Goal: Task Accomplishment & Management: Manage account settings

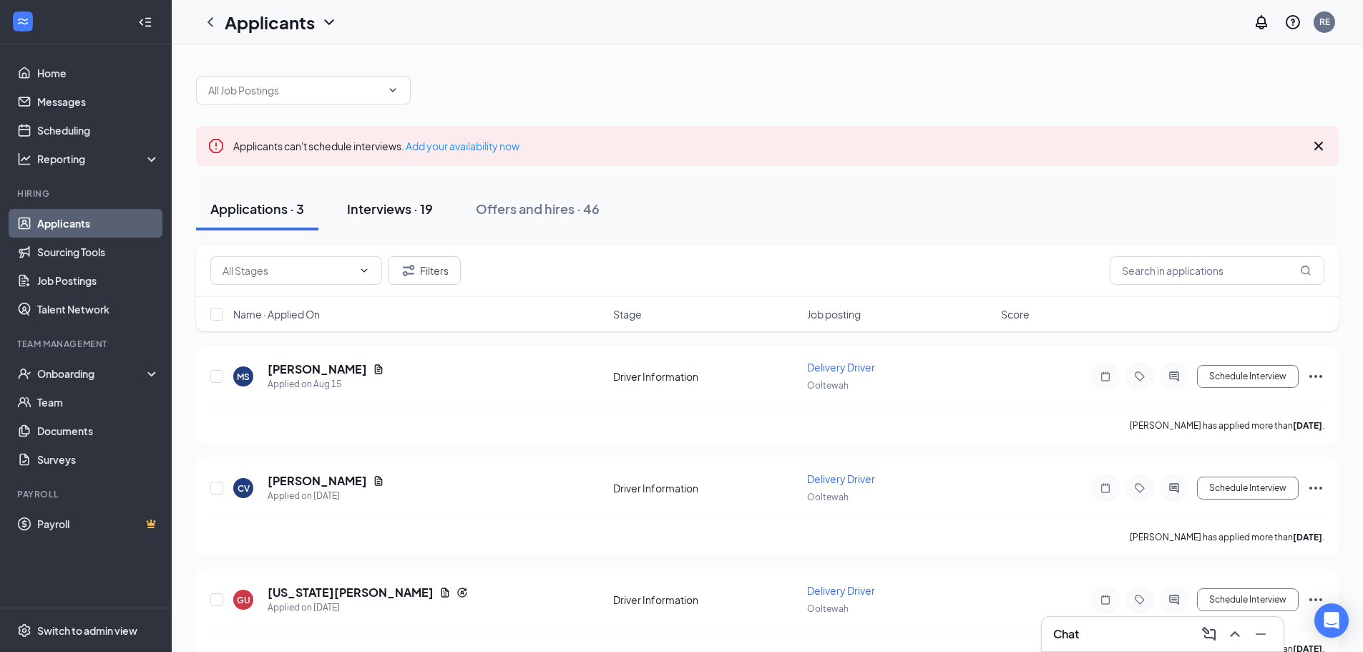
click at [411, 217] on button "Interviews · 19" at bounding box center [390, 208] width 114 height 43
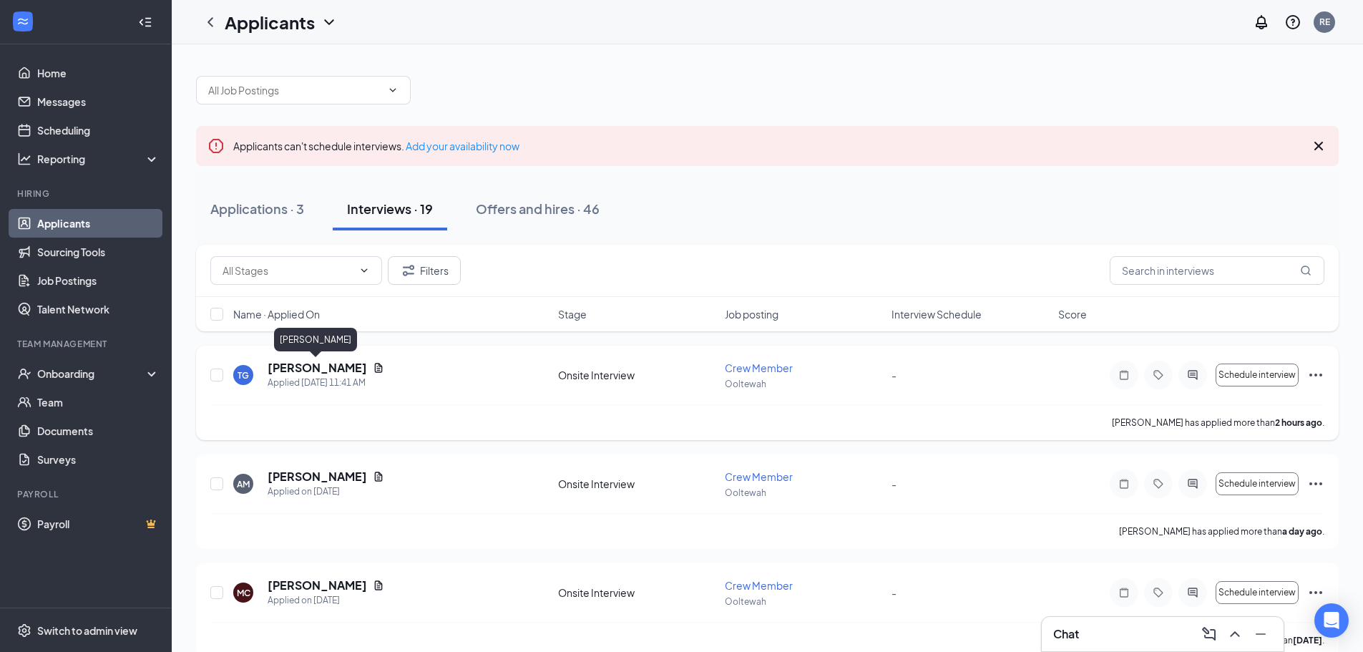
click at [311, 372] on h5 "[PERSON_NAME]" at bounding box center [317, 368] width 99 height 16
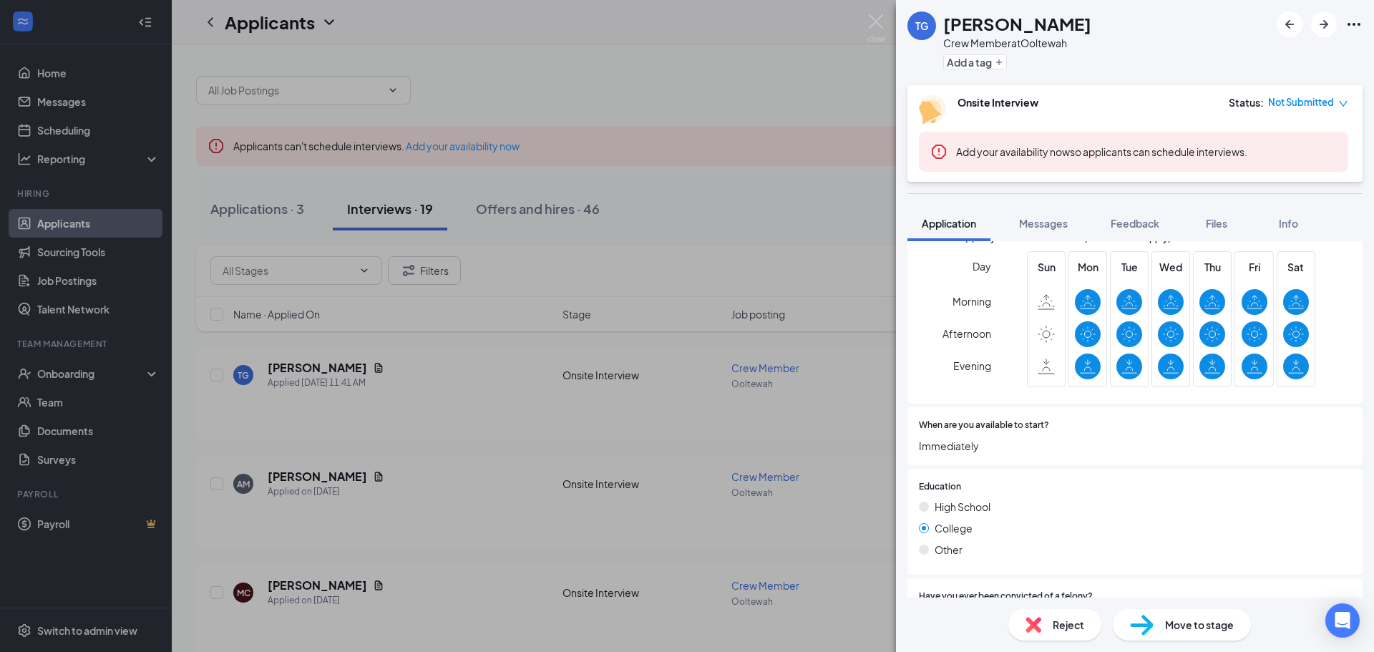
scroll to position [572, 0]
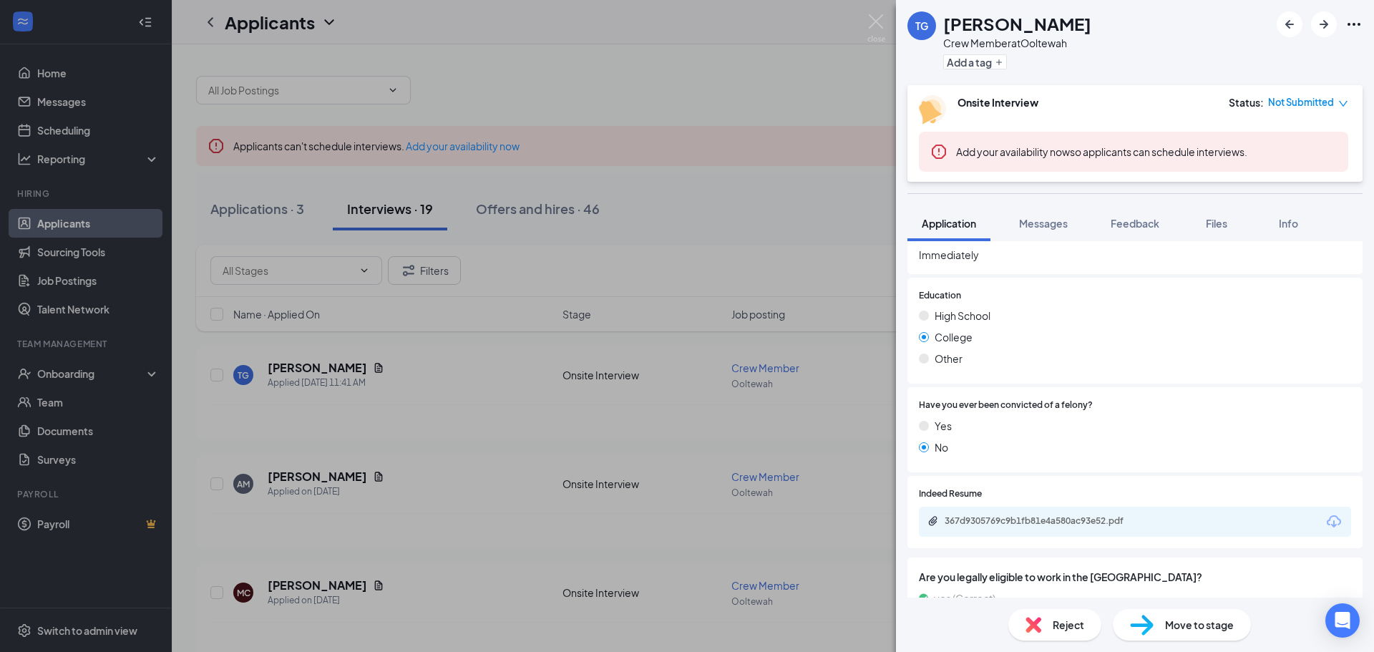
click at [1051, 520] on div "367d9305769c9b1fb81e4a580ac93e52.pdf" at bounding box center [1044, 520] width 200 height 11
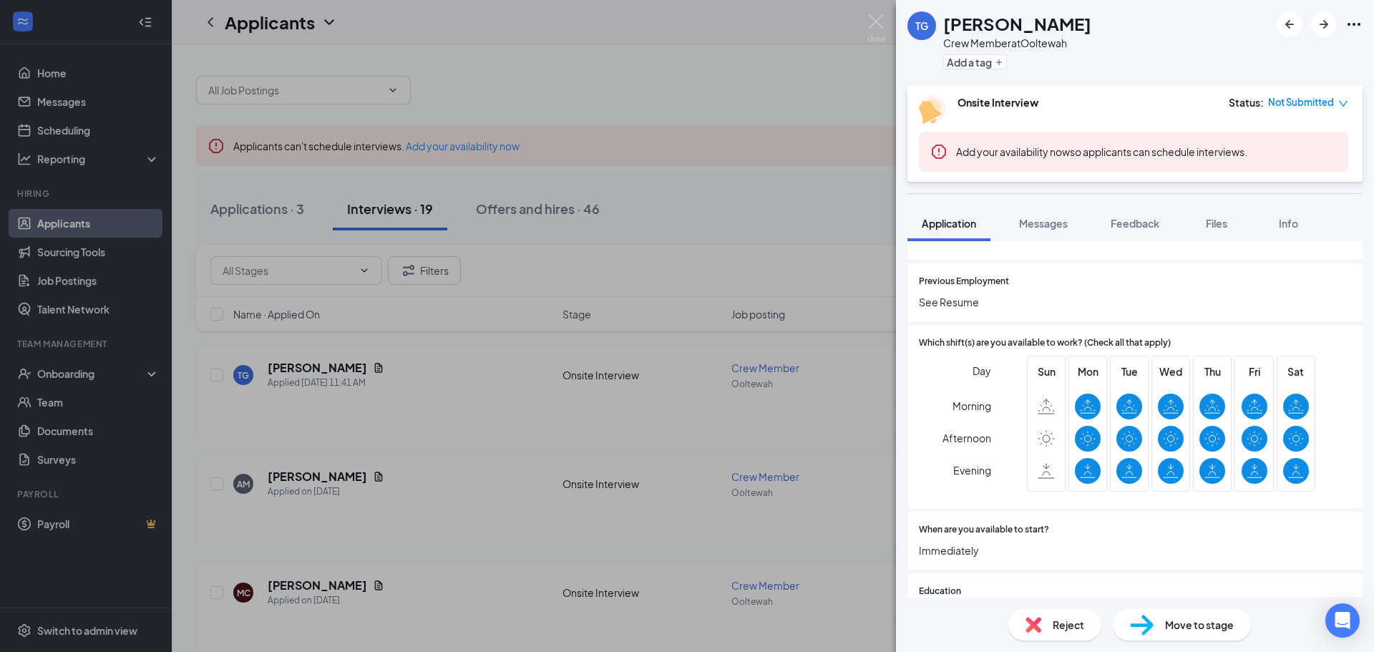
scroll to position [0, 0]
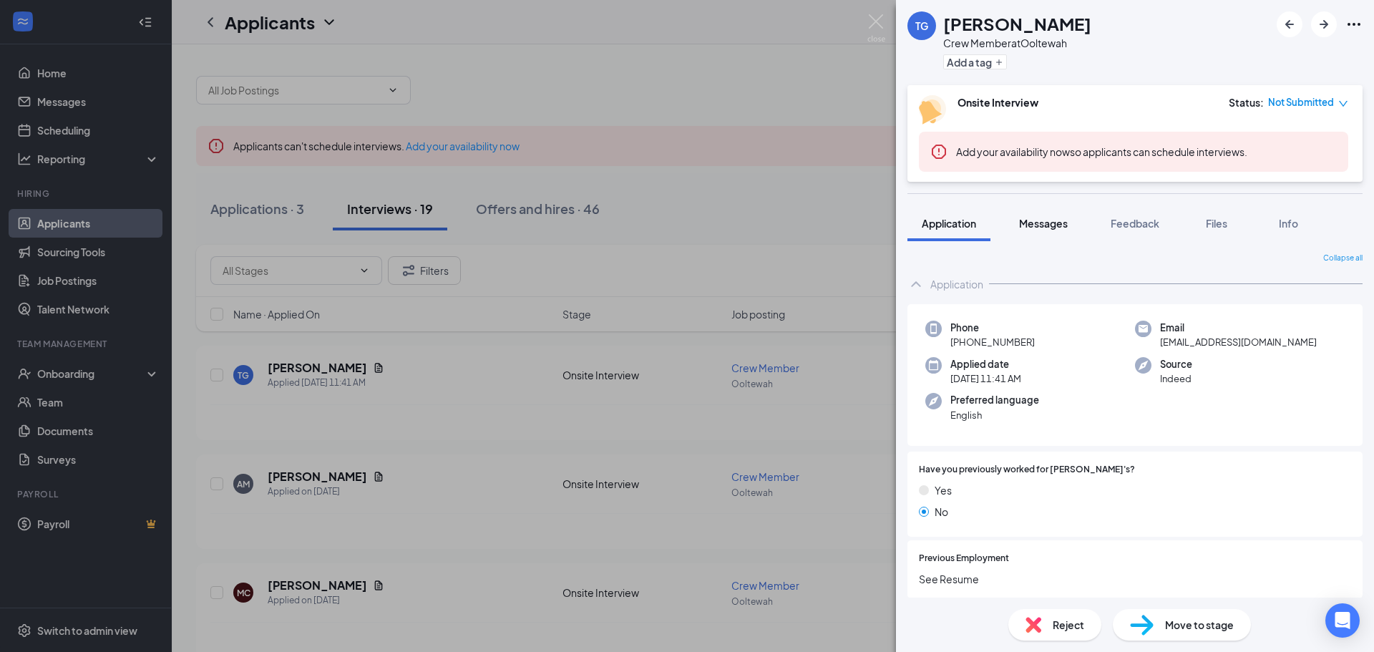
click at [1070, 225] on button "Messages" at bounding box center [1043, 223] width 77 height 36
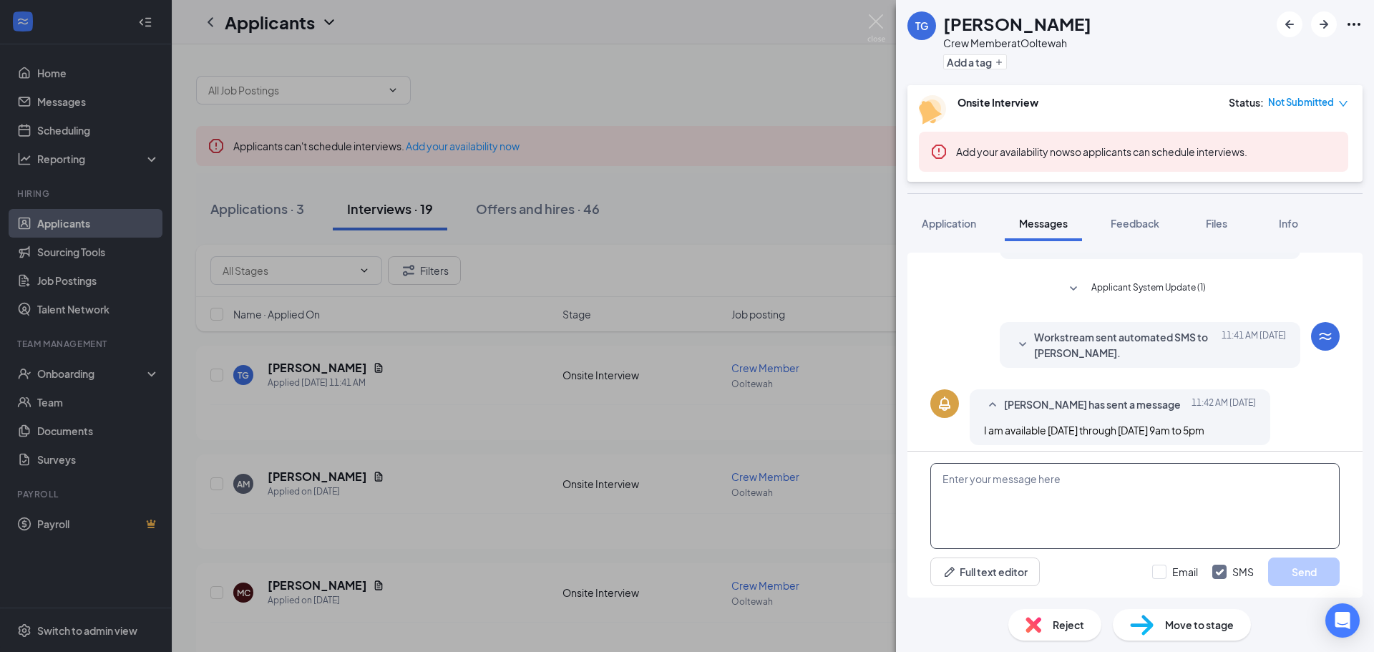
scroll to position [298, 0]
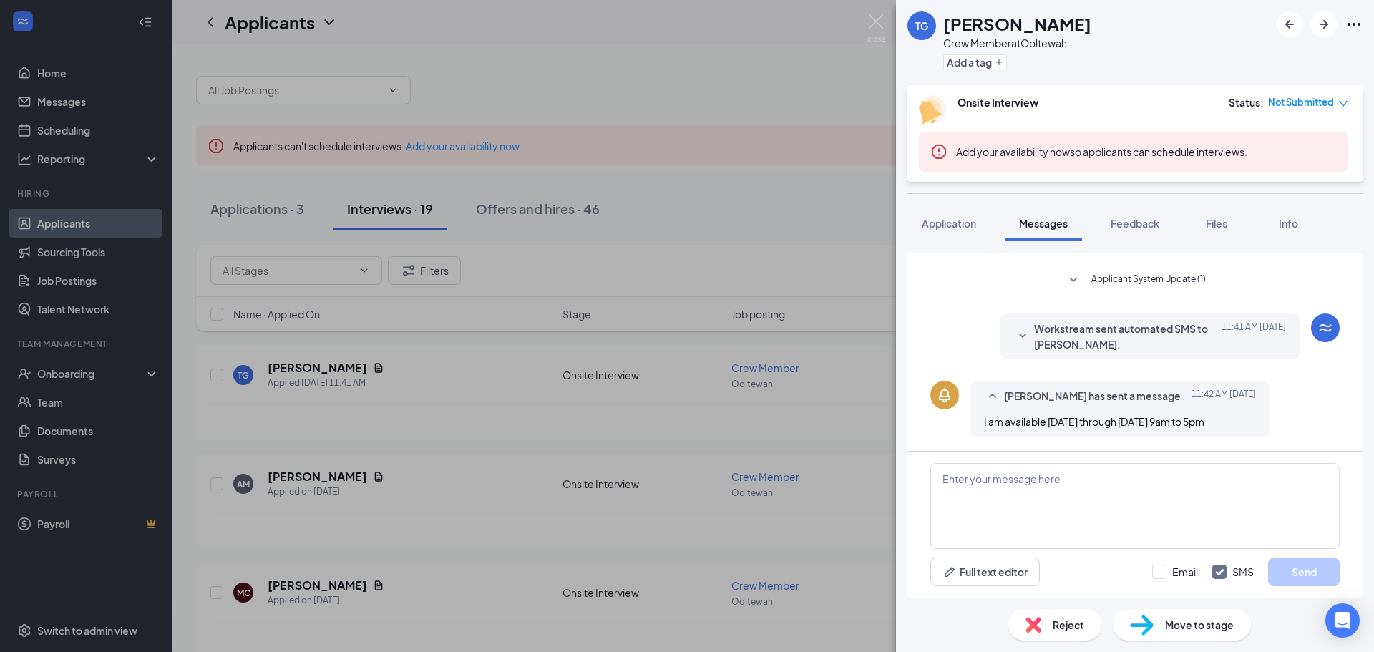
click at [1015, 332] on icon "SmallChevronDown" at bounding box center [1022, 336] width 17 height 17
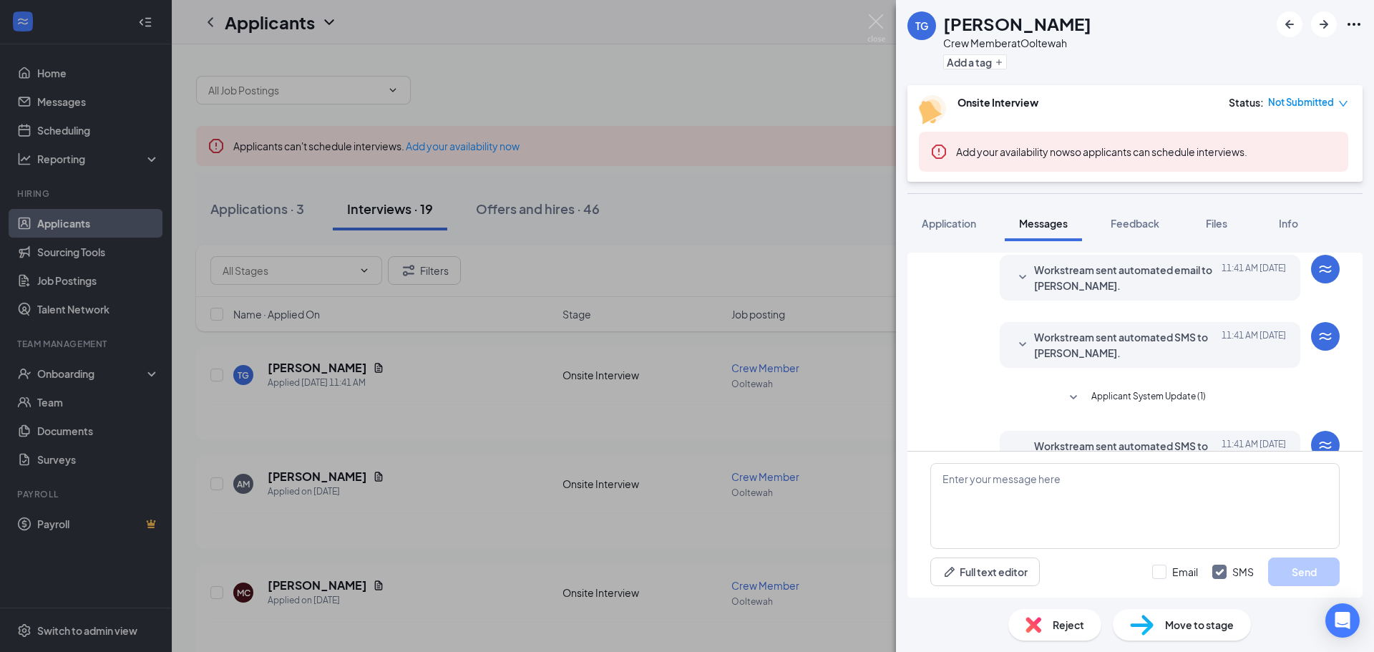
scroll to position [155, 0]
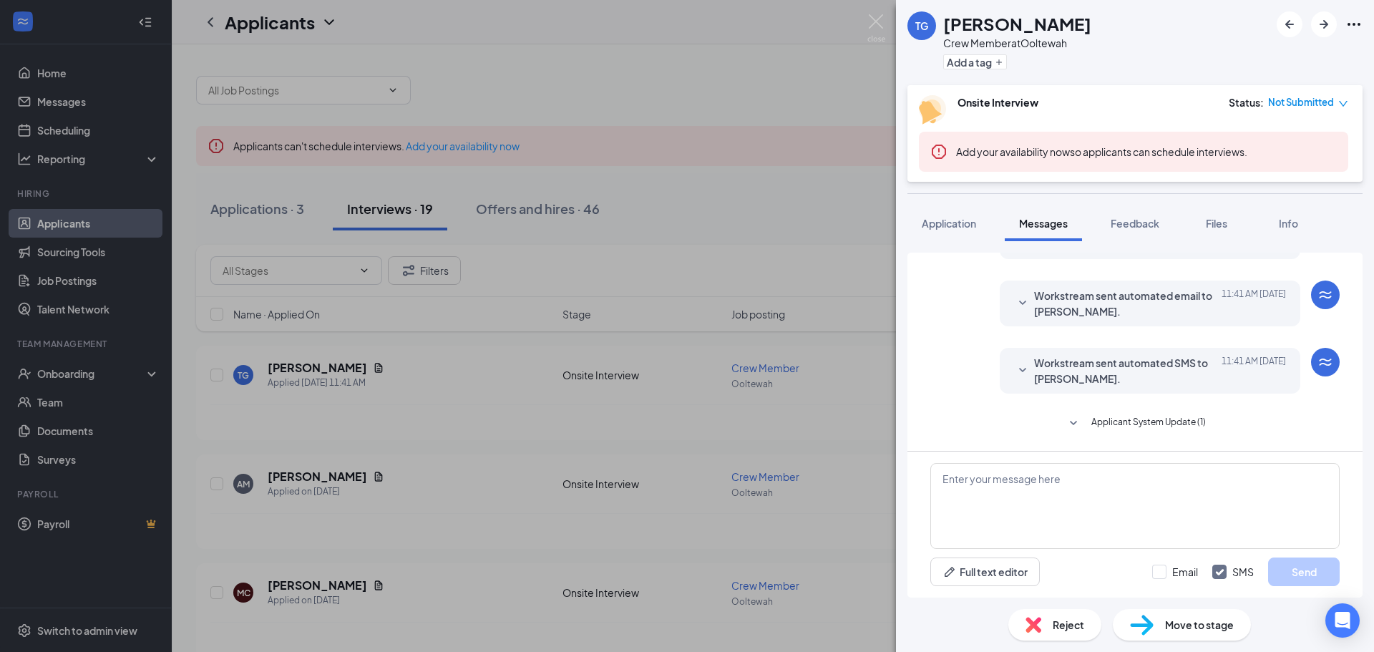
click at [1017, 369] on icon "SmallChevronDown" at bounding box center [1022, 370] width 17 height 17
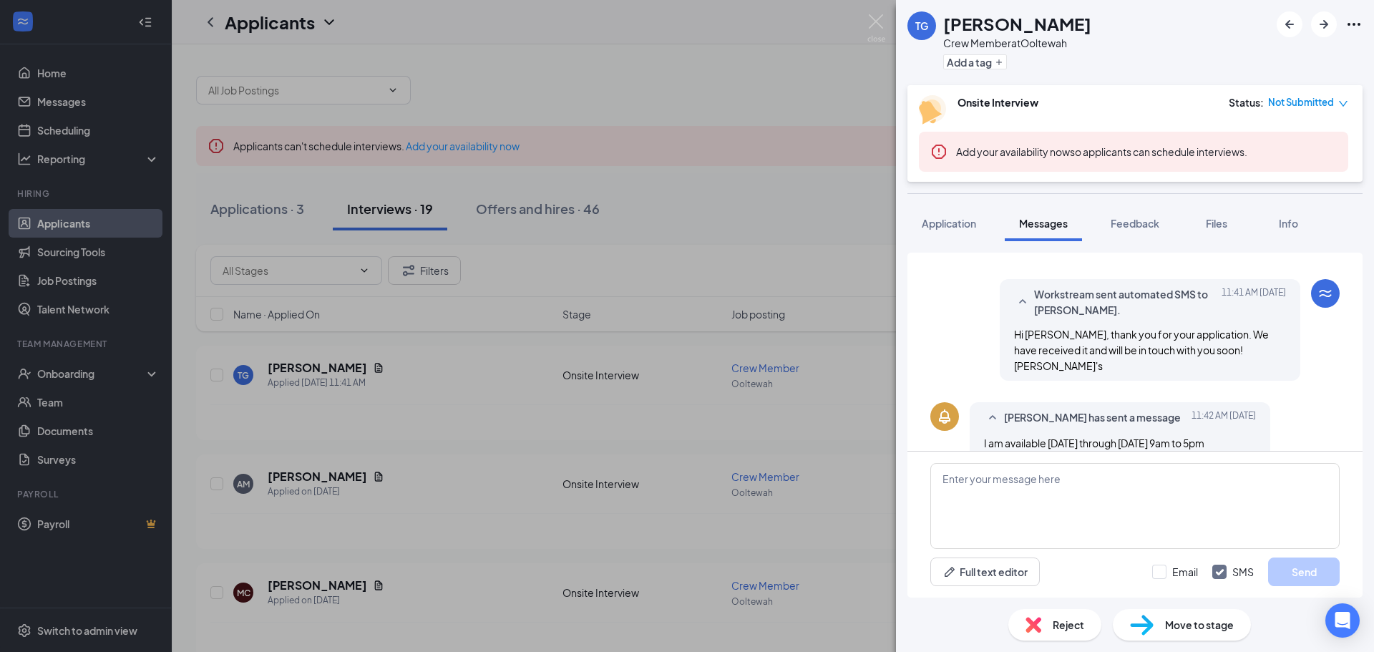
scroll to position [394, 0]
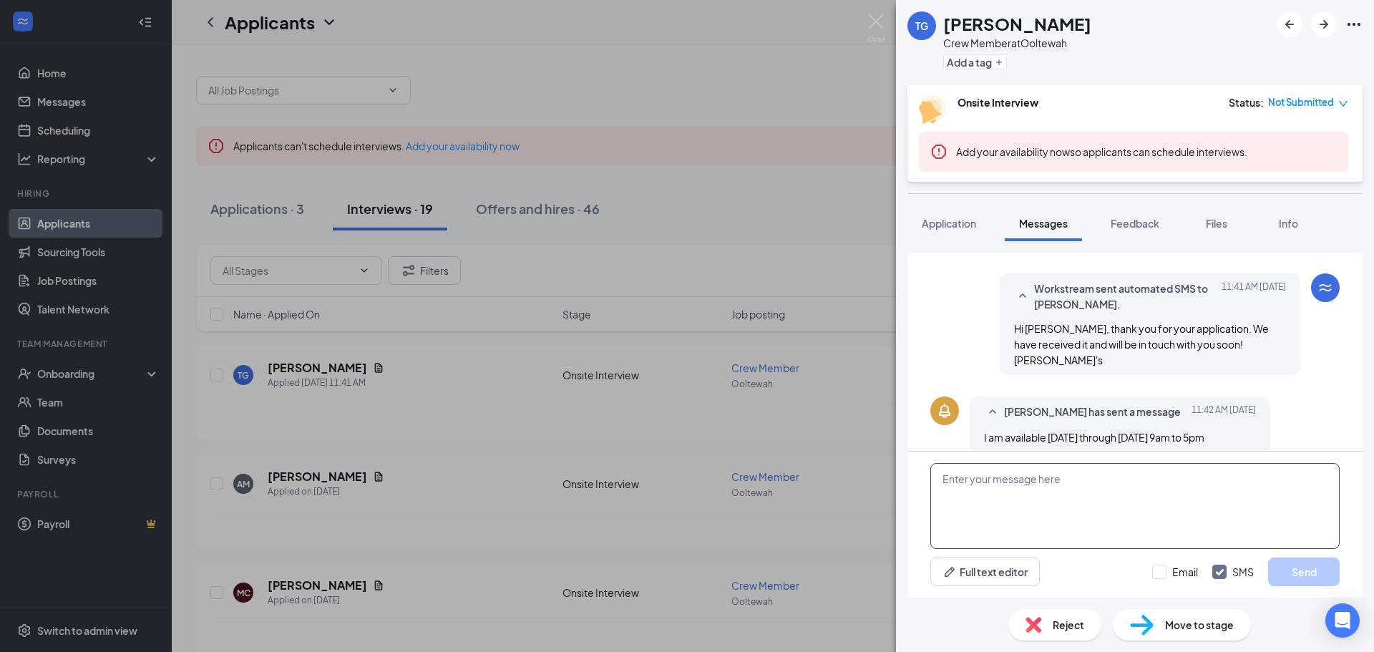
click at [1005, 475] on textarea at bounding box center [1134, 506] width 409 height 86
click at [948, 220] on span "Application" at bounding box center [949, 223] width 54 height 13
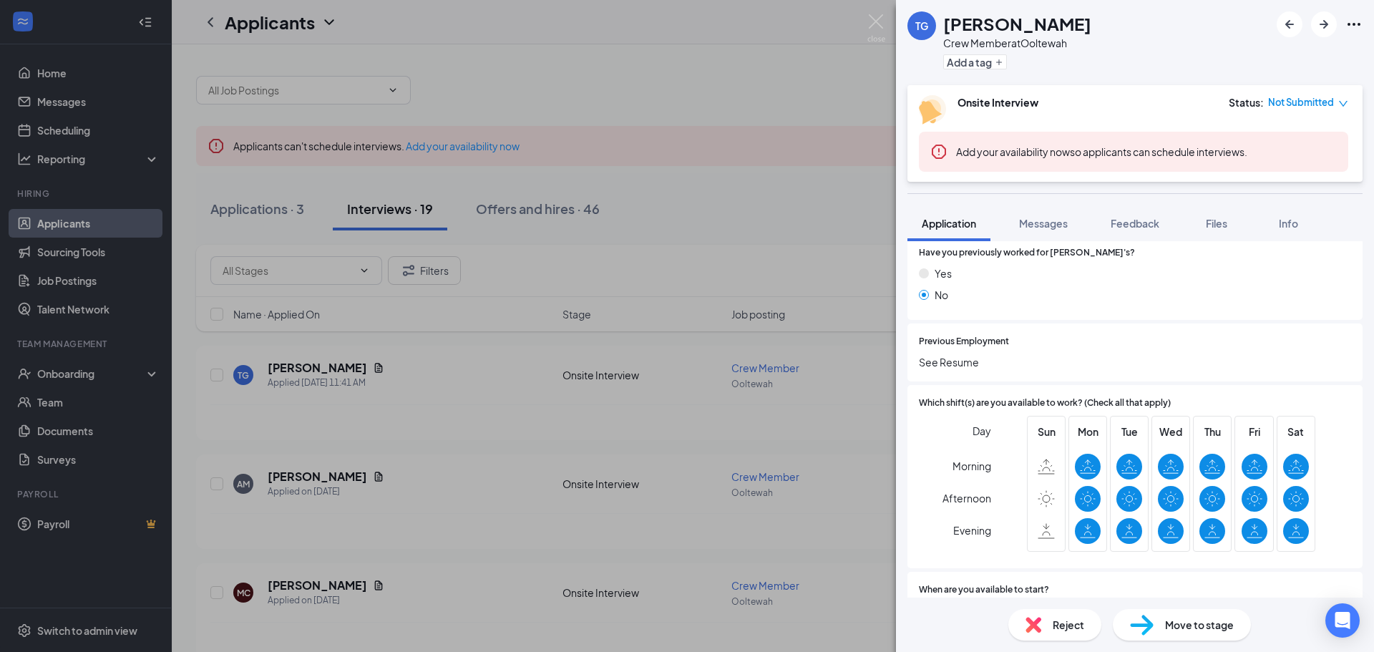
scroll to position [215, 0]
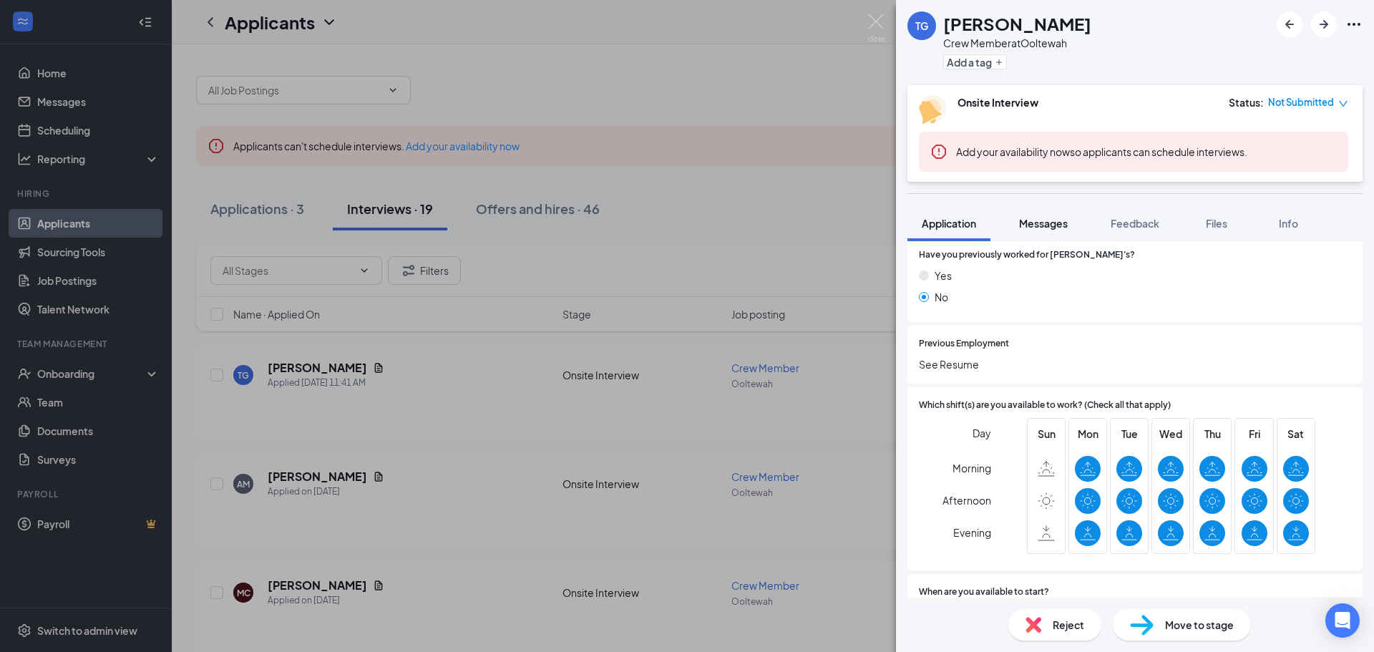
click at [1040, 212] on button "Messages" at bounding box center [1043, 223] width 77 height 36
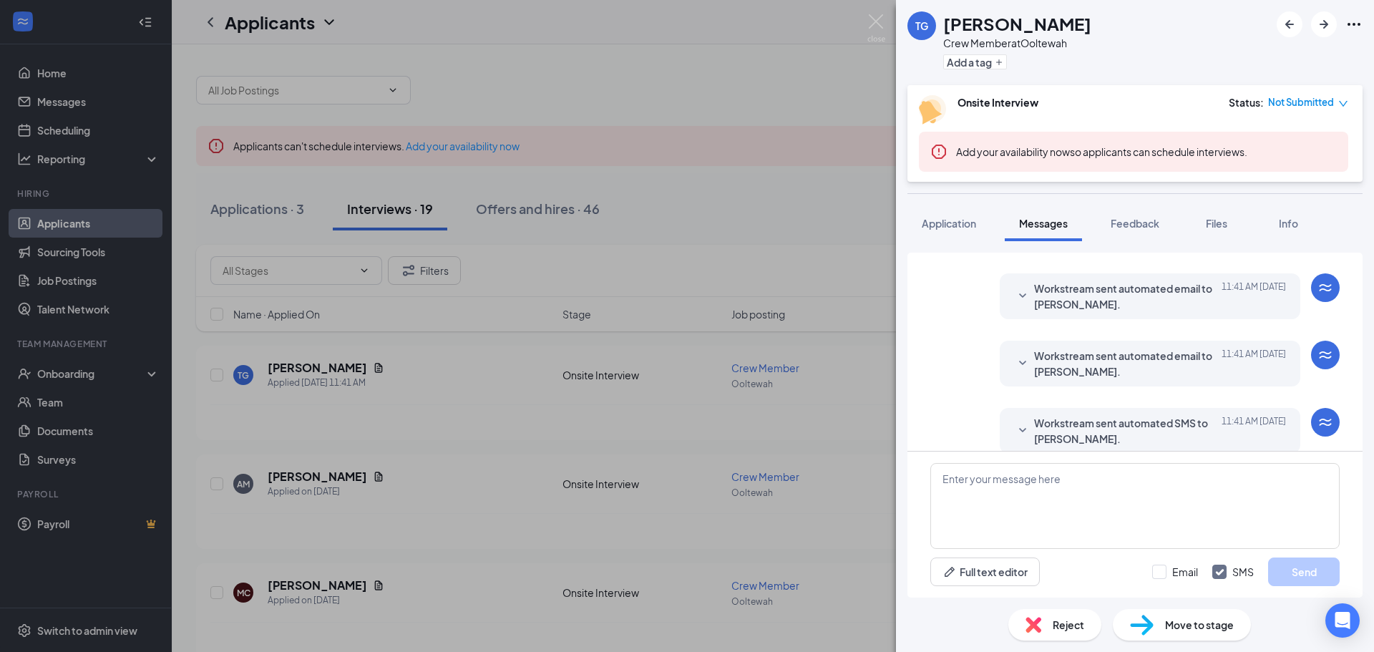
scroll to position [298, 0]
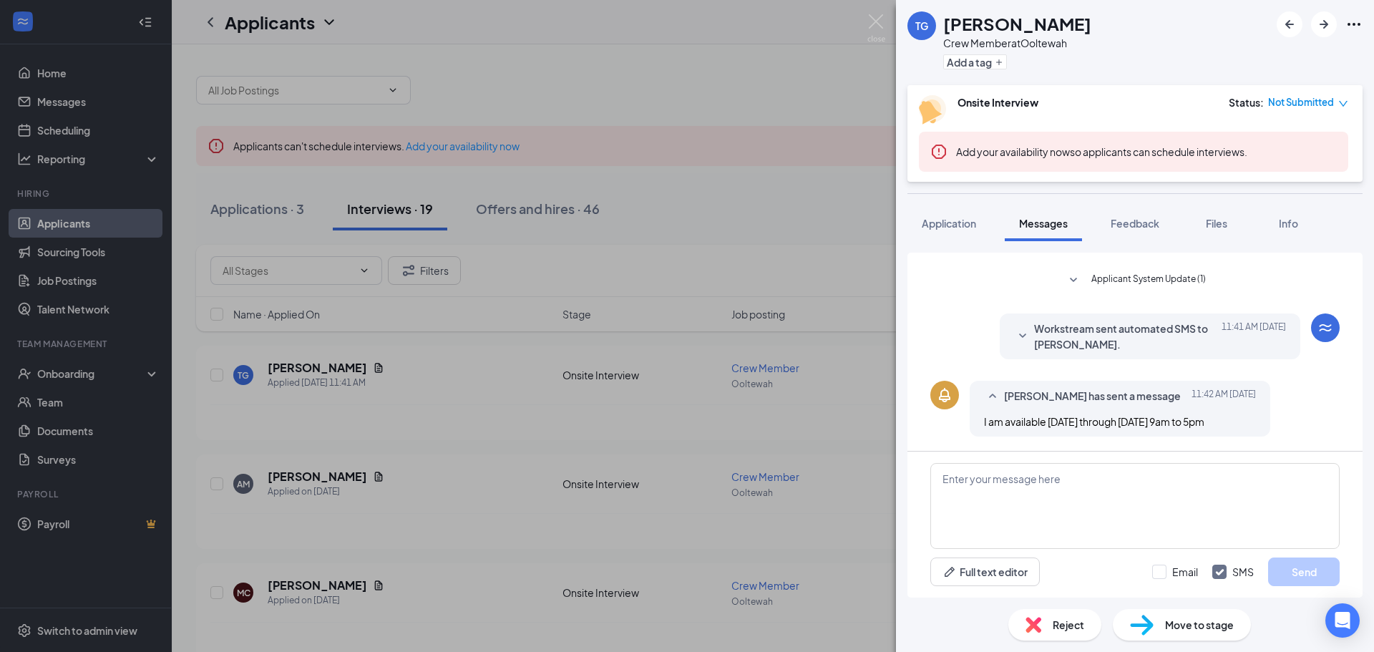
drag, startPoint x: 982, startPoint y: 421, endPoint x: 1243, endPoint y: 416, distance: 261.2
click at [1243, 416] on div "[PERSON_NAME] has sent a message [DATE] 11:42 AM I am available [DATE] through …" at bounding box center [1119, 409] width 300 height 56
click at [1293, 400] on div "[PERSON_NAME] has sent a message [DATE] 11:42 AM I am available [DATE] through …" at bounding box center [1134, 412] width 409 height 63
click at [766, 211] on div "TG [PERSON_NAME] Crew Member at Ooltewah Add a tag Onsite Interview Status : No…" at bounding box center [687, 326] width 1374 height 652
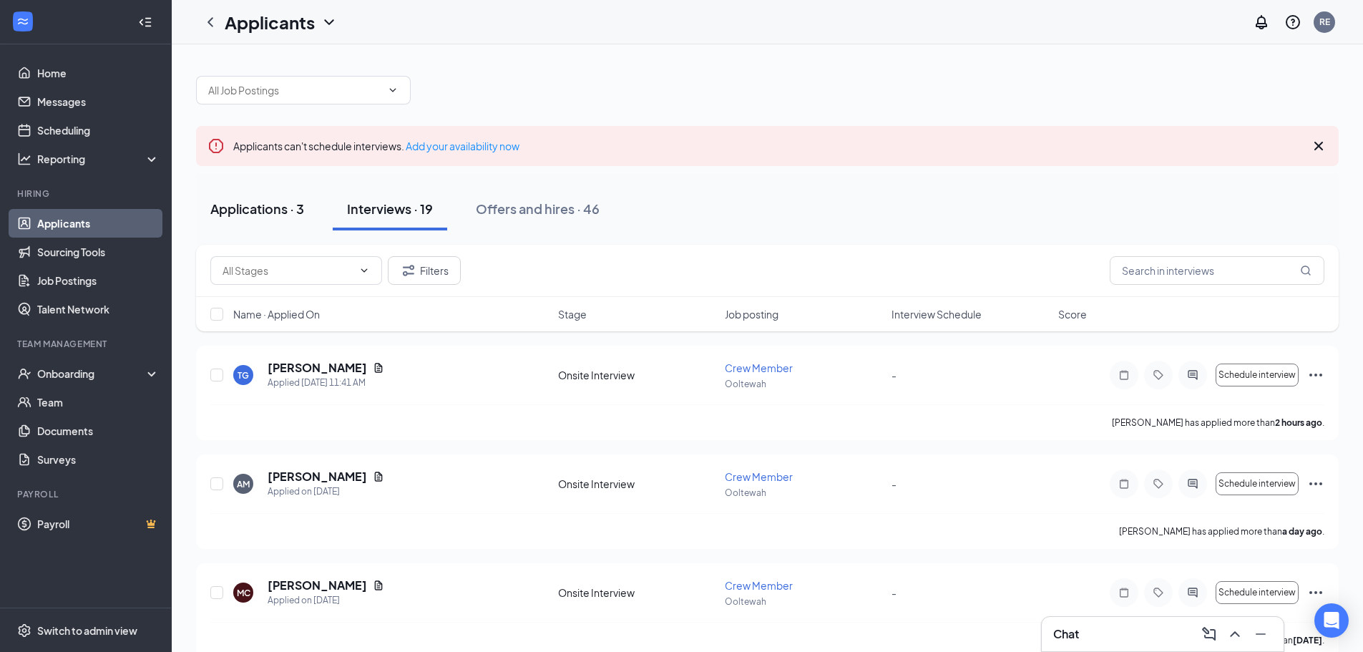
click at [298, 205] on div "Applications · 3" at bounding box center [257, 209] width 94 height 18
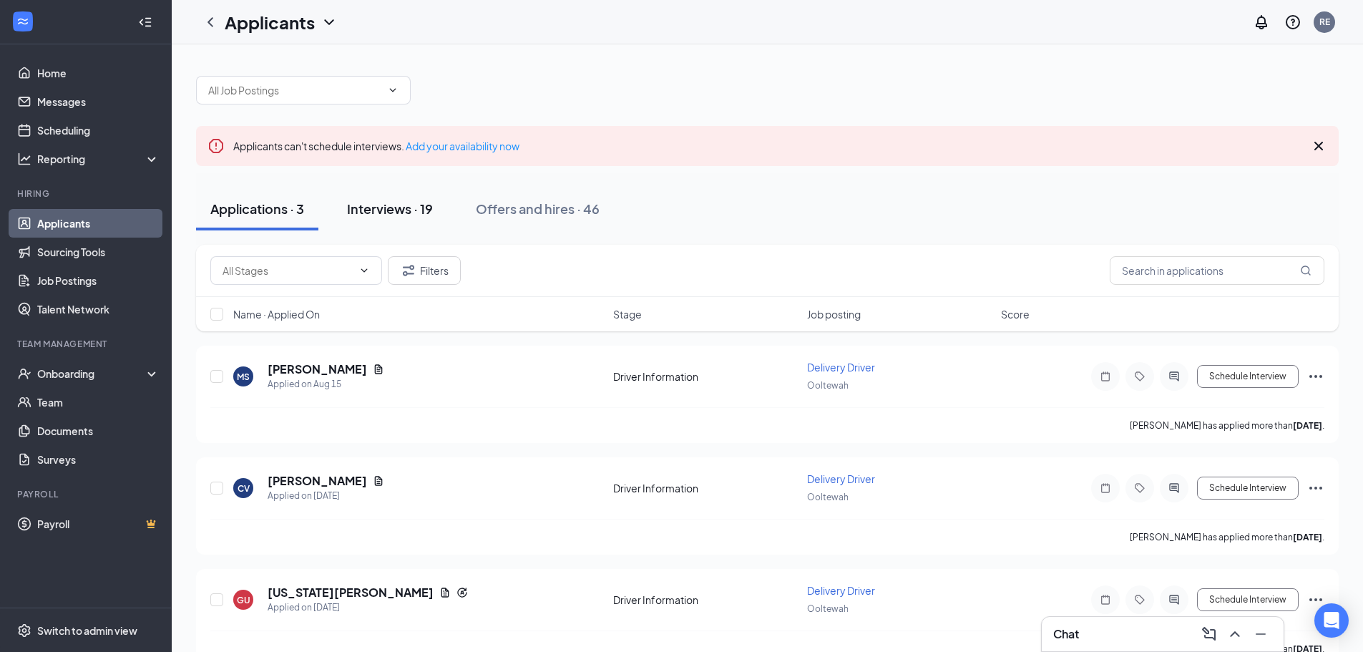
click at [372, 213] on div "Interviews · 19" at bounding box center [390, 209] width 86 height 18
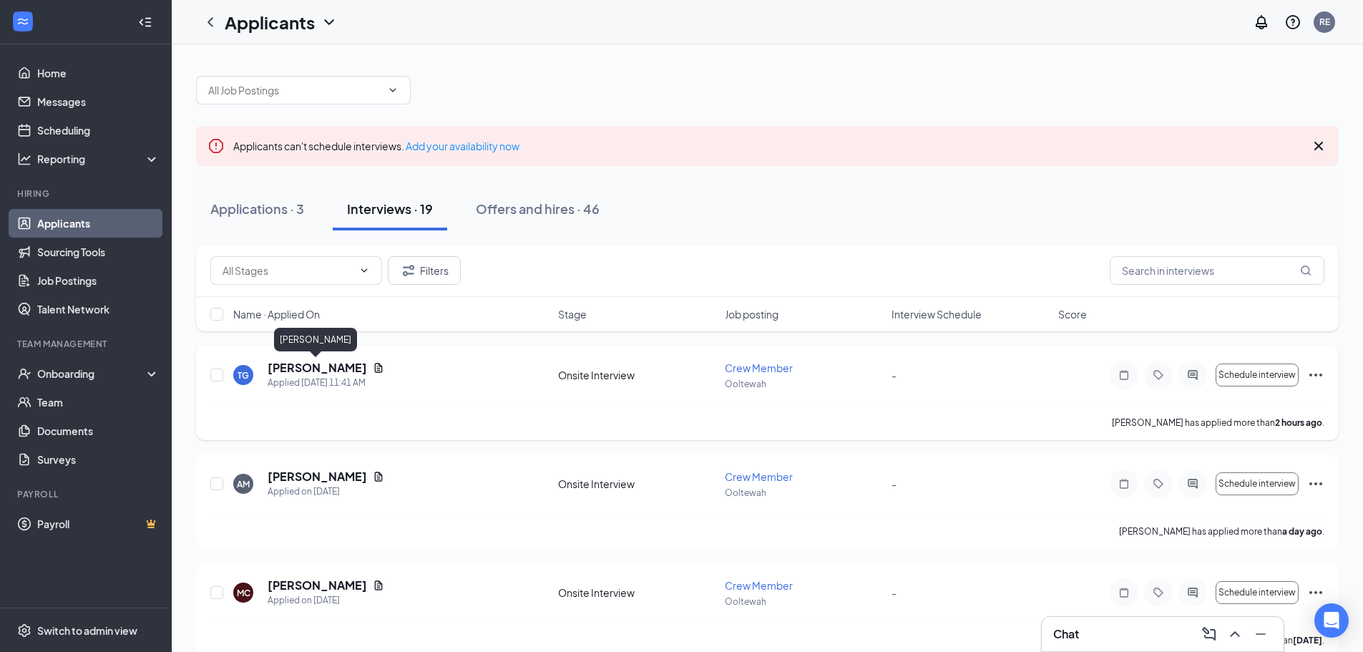
click at [338, 370] on h5 "[PERSON_NAME]" at bounding box center [317, 368] width 99 height 16
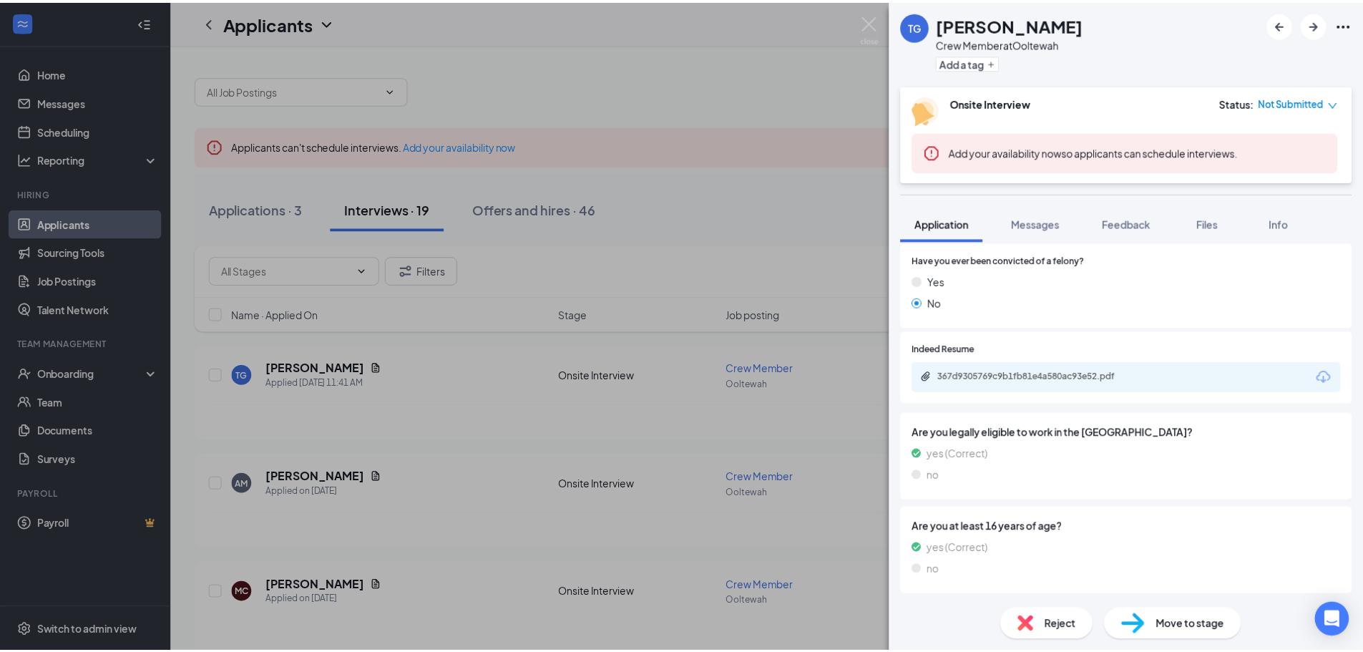
scroll to position [718, 0]
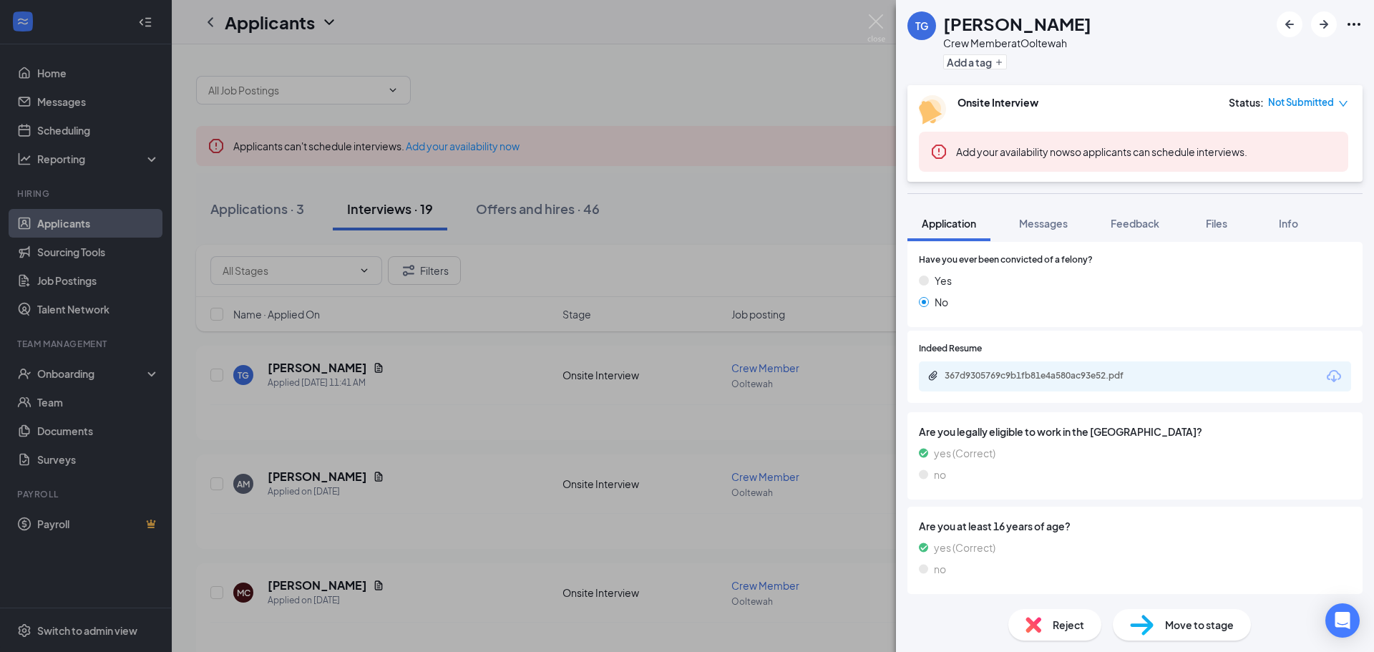
drag, startPoint x: 784, startPoint y: 160, endPoint x: 703, endPoint y: 103, distance: 99.6
click at [784, 160] on div "TG [PERSON_NAME] Crew Member at Ooltewah Add a tag Onsite Interview Status : No…" at bounding box center [687, 326] width 1374 height 652
